Goal: Find specific page/section: Find specific page/section

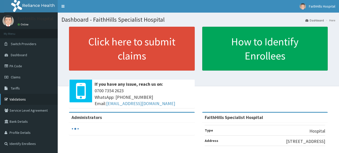
click at [18, 97] on link "Validations" at bounding box center [29, 98] width 58 height 11
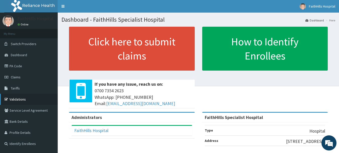
click at [16, 99] on link "Validations" at bounding box center [29, 98] width 58 height 11
